Goal: Task Accomplishment & Management: Manage account settings

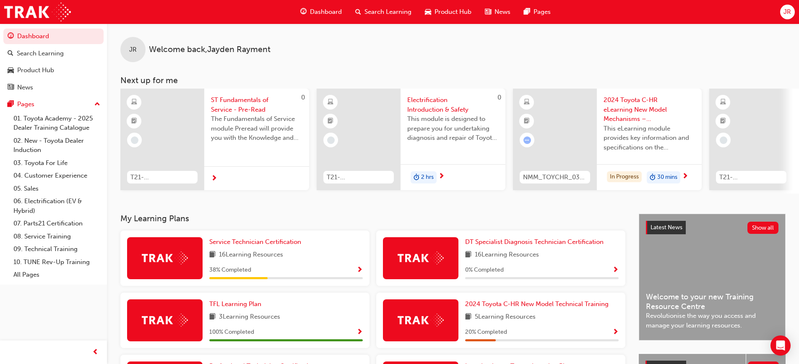
click at [786, 8] on span "JR" at bounding box center [788, 12] width 8 height 10
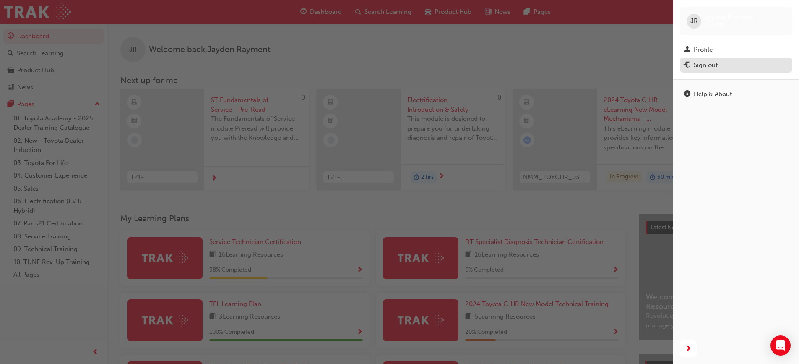
click at [720, 68] on div "Sign out" at bounding box center [736, 65] width 104 height 10
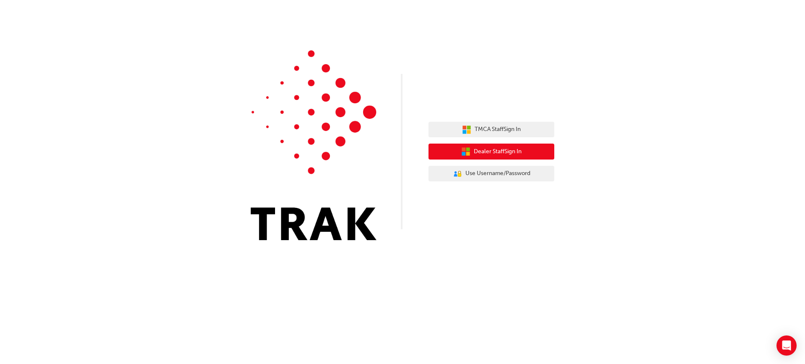
click at [508, 149] on span "Dealer Staff Sign In" at bounding box center [498, 152] width 48 height 10
